Goal: Find specific page/section: Find specific page/section

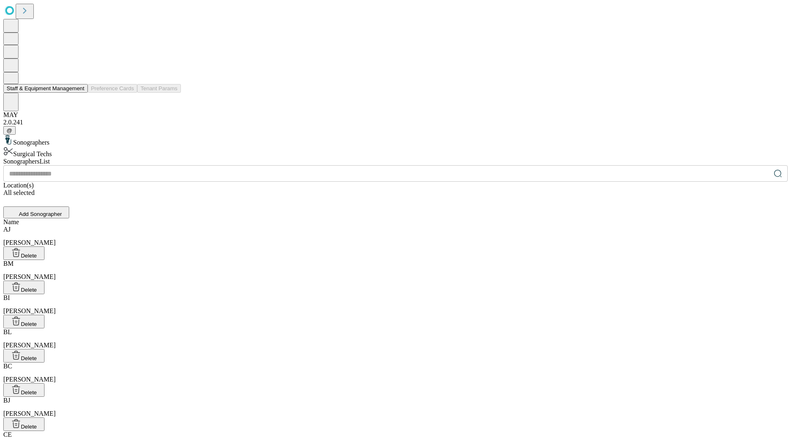
click at [79, 93] on button "Staff & Equipment Management" at bounding box center [45, 88] width 84 height 9
